Goal: Find specific page/section: Find specific page/section

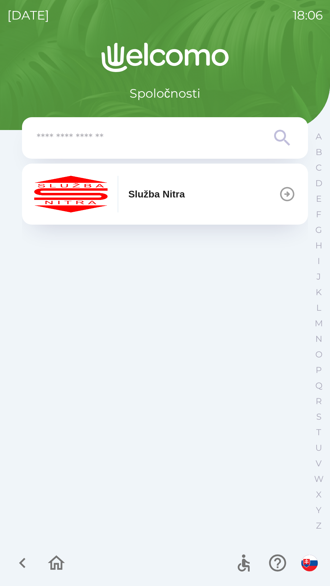
click at [242, 203] on button "Služba Nitra" at bounding box center [165, 194] width 286 height 61
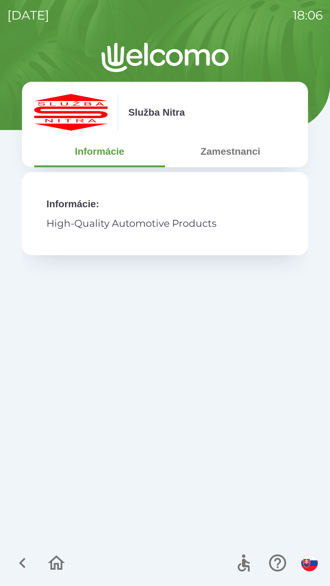
click at [242, 153] on button "Zamestnanci" at bounding box center [230, 151] width 131 height 22
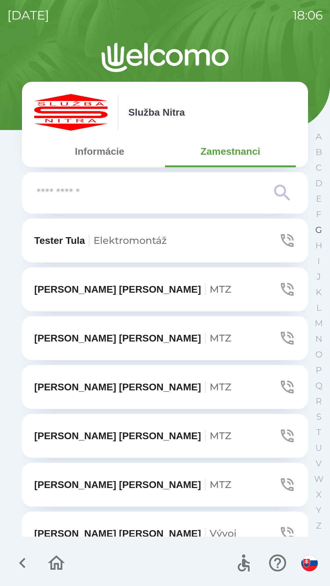
click at [316, 228] on p "G" at bounding box center [318, 230] width 7 height 11
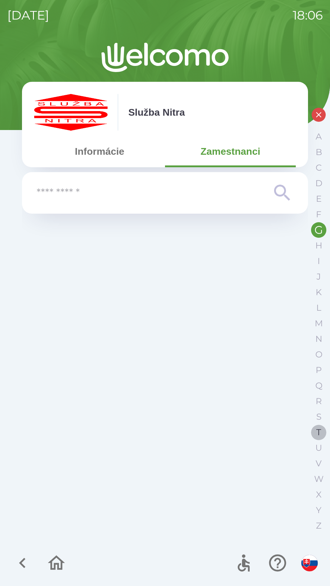
click at [316, 430] on p "T" at bounding box center [318, 432] width 5 height 11
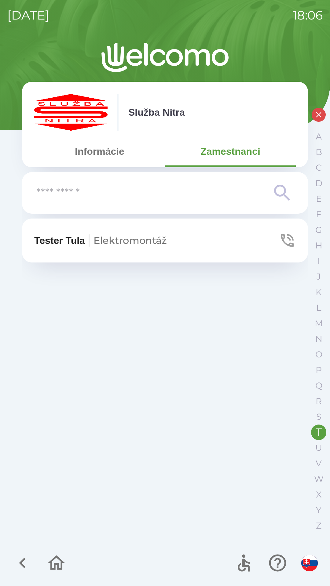
click at [314, 117] on button "button" at bounding box center [318, 115] width 14 height 14
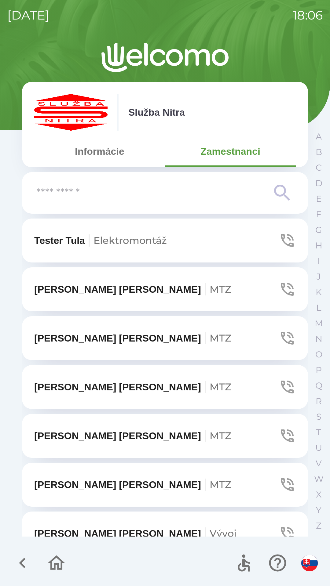
click at [283, 53] on img at bounding box center [165, 57] width 286 height 29
click at [69, 117] on img at bounding box center [70, 112] width 73 height 37
click at [60, 568] on icon "button" at bounding box center [56, 563] width 20 height 20
